Goal: Information Seeking & Learning: Find specific fact

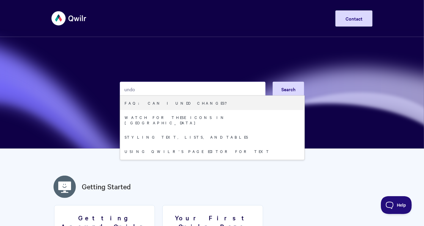
type input "undo"
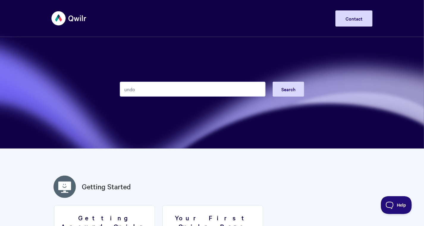
click at [292, 96] on button "Search" at bounding box center [289, 89] width 32 height 15
click at [79, 21] on img at bounding box center [68, 18] width 35 height 22
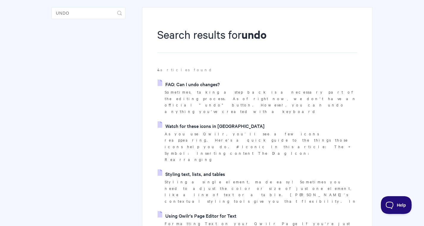
scroll to position [88, 0]
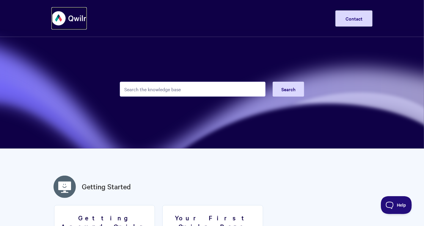
click at [56, 18] on img at bounding box center [68, 18] width 35 height 22
